Goal: Navigation & Orientation: Find specific page/section

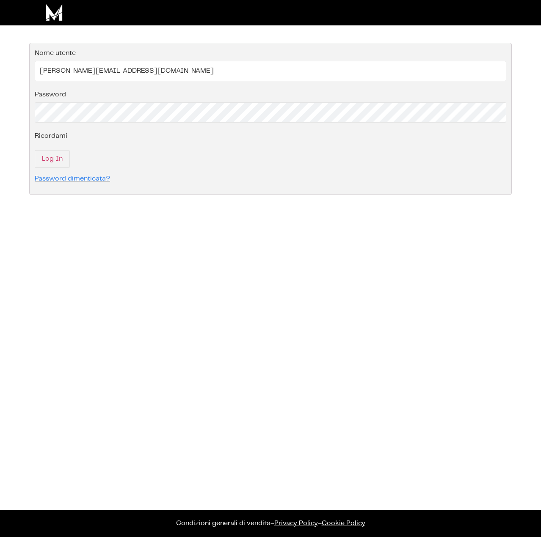
click at [352, 179] on div "× Informativa Questo Sito utilizza alcuni tipi di cookie tecnici necessari per …" at bounding box center [270, 268] width 541 height 537
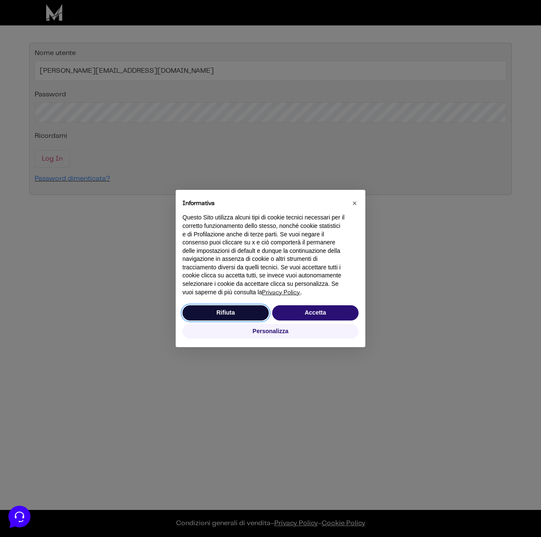
click at [242, 308] on button "Rifiuta" at bounding box center [225, 313] width 86 height 15
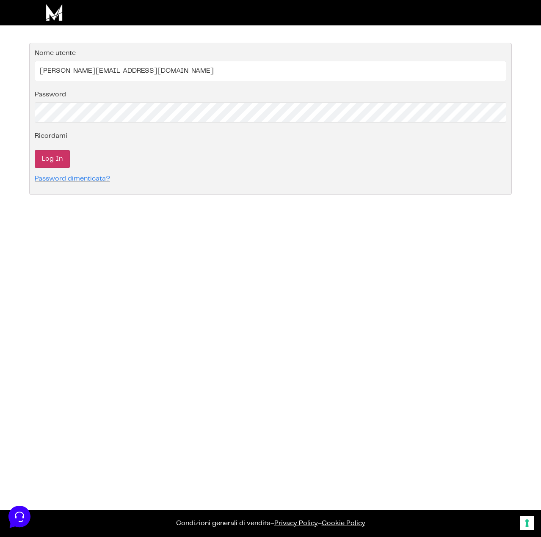
click at [58, 157] on input "Log In" at bounding box center [52, 159] width 35 height 18
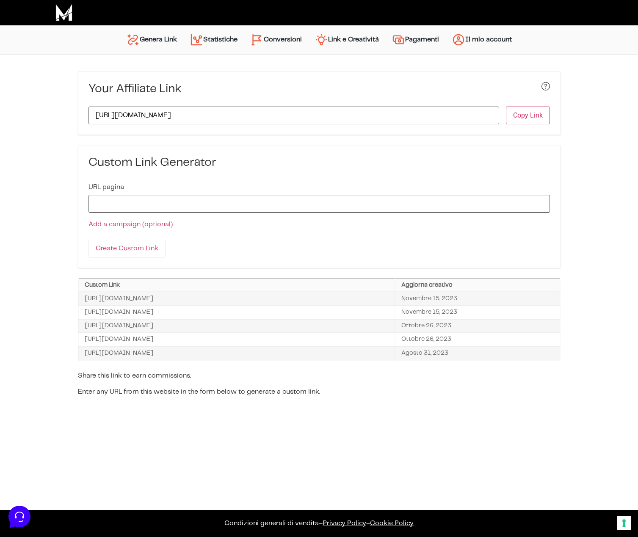
click at [209, 44] on link "Statistiche" at bounding box center [213, 40] width 61 height 20
click at [291, 44] on link "Conversioni" at bounding box center [276, 40] width 64 height 20
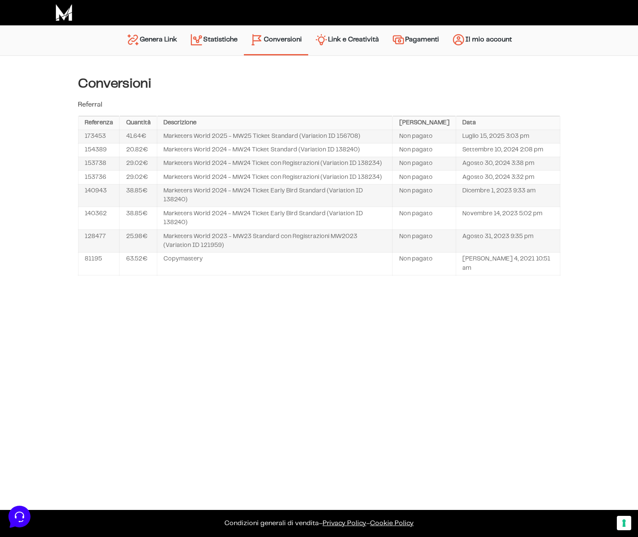
click at [166, 34] on link "Genera Link" at bounding box center [151, 41] width 63 height 22
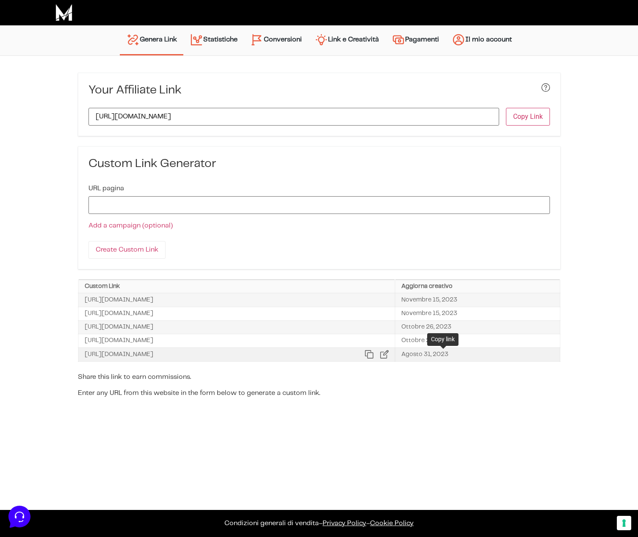
click at [373, 356] on icon at bounding box center [369, 354] width 8 height 8
